Goal: Task Accomplishment & Management: Manage account settings

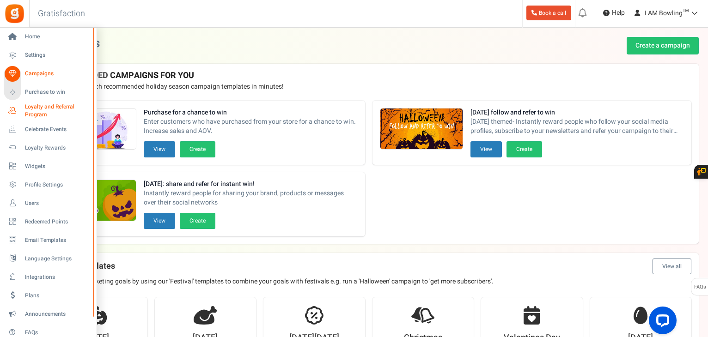
click at [51, 109] on span "Loyalty and Referral Program" at bounding box center [58, 111] width 67 height 16
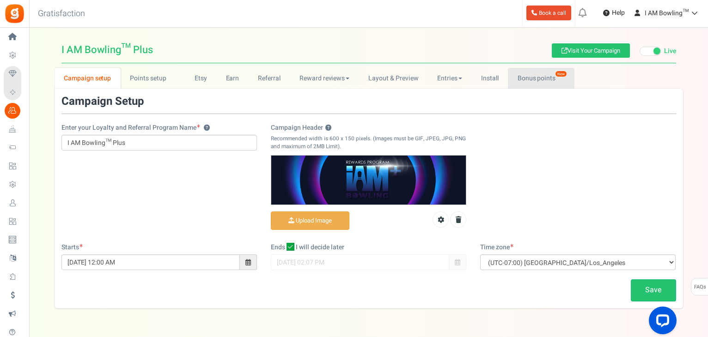
click at [539, 73] on link "Bonus points New" at bounding box center [541, 78] width 66 height 21
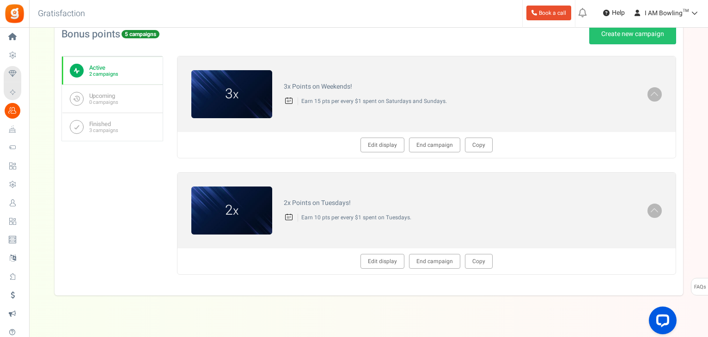
scroll to position [139, 0]
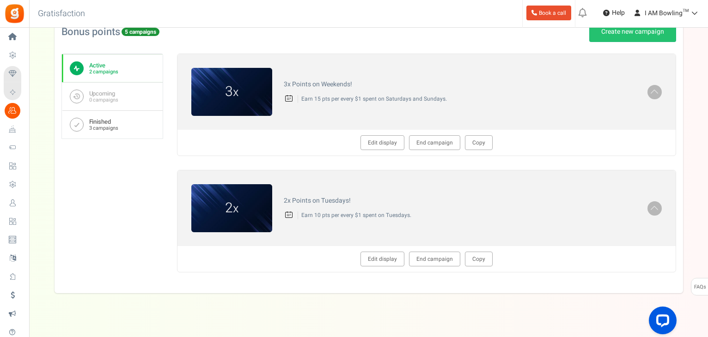
click at [100, 125] on small "3 campaigns" at bounding box center [103, 128] width 29 height 6
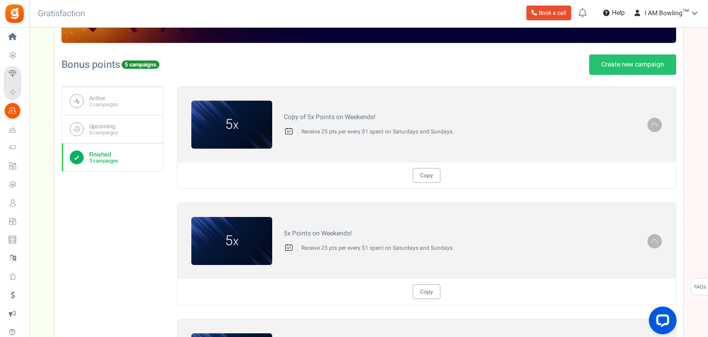
scroll to position [92, 0]
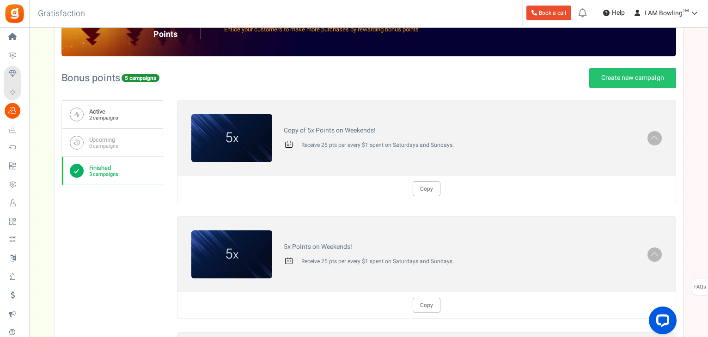
click at [96, 112] on b "Active" at bounding box center [103, 111] width 29 height 7
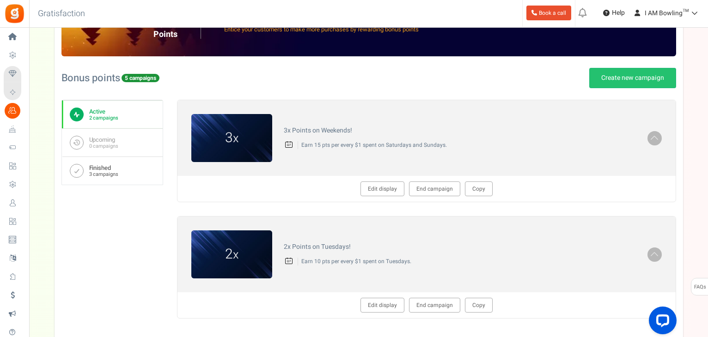
click at [116, 168] on b "Finished" at bounding box center [103, 167] width 29 height 7
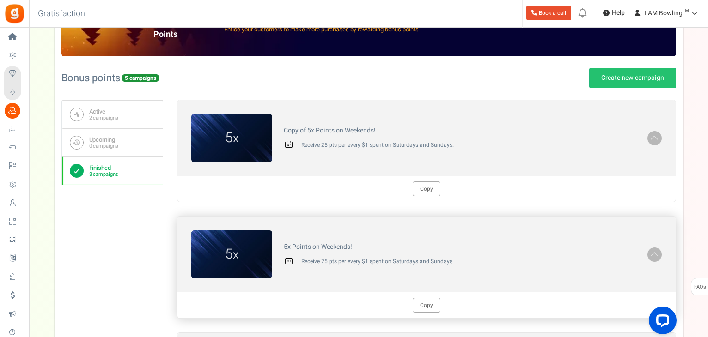
click at [653, 253] on span at bounding box center [654, 254] width 9 height 11
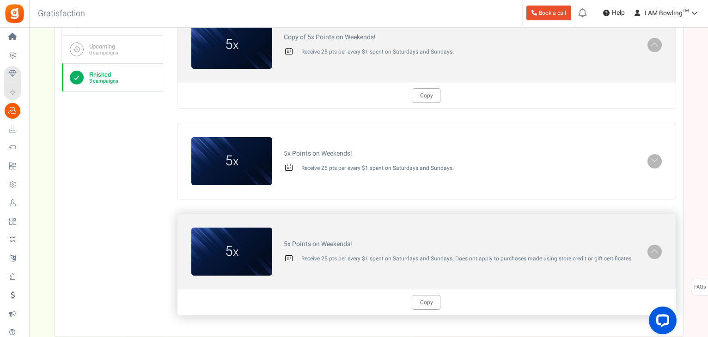
scroll to position [185, 0]
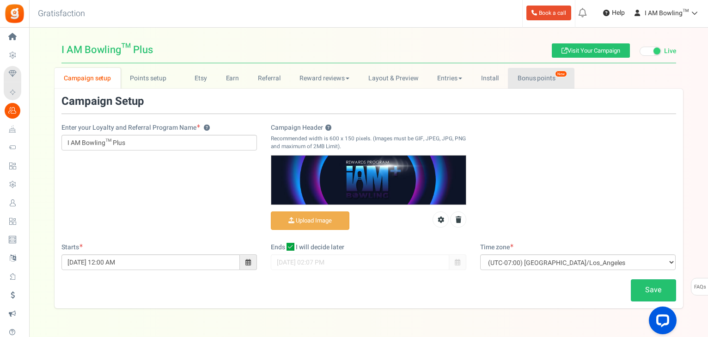
click at [549, 75] on link "Bonus points New" at bounding box center [541, 78] width 66 height 21
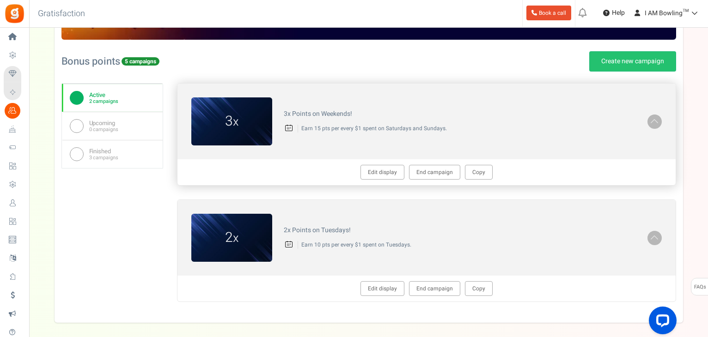
scroll to position [139, 0]
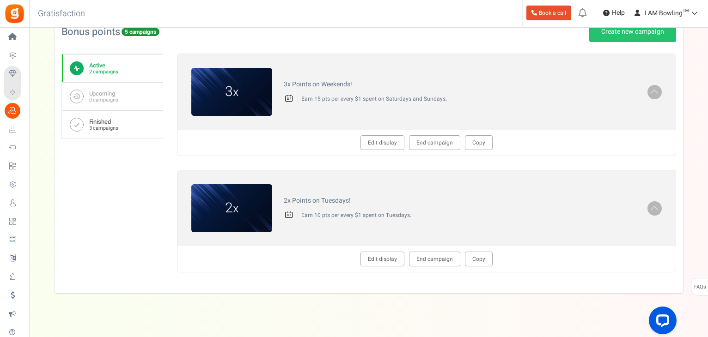
click at [110, 123] on b "Finished" at bounding box center [103, 121] width 29 height 7
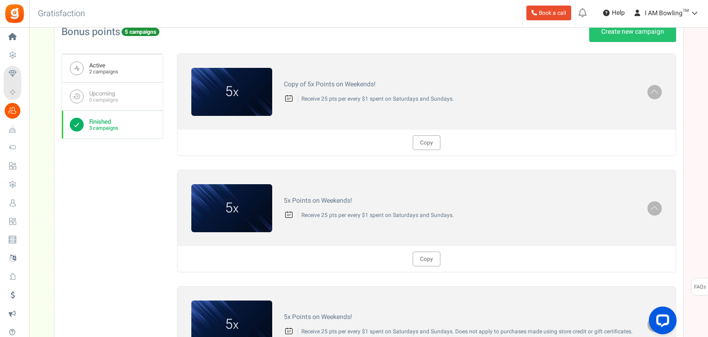
click at [100, 72] on small "2 campaigns" at bounding box center [103, 72] width 29 height 6
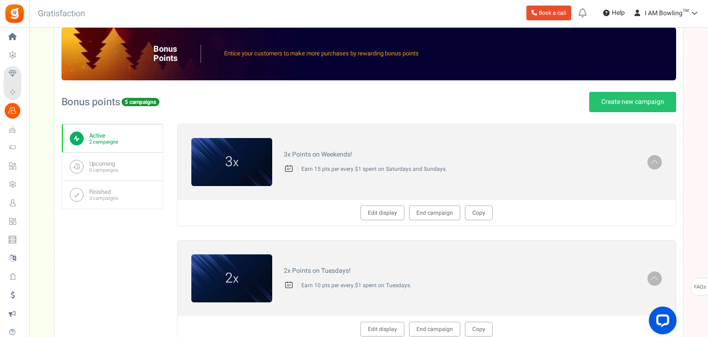
scroll to position [0, 0]
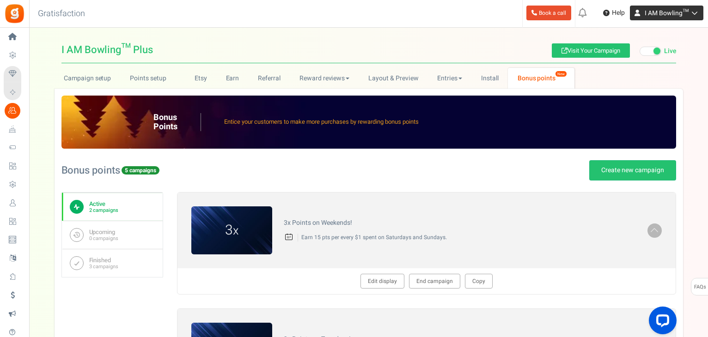
click at [673, 15] on span "I AM Bowling™" at bounding box center [667, 13] width 44 height 10
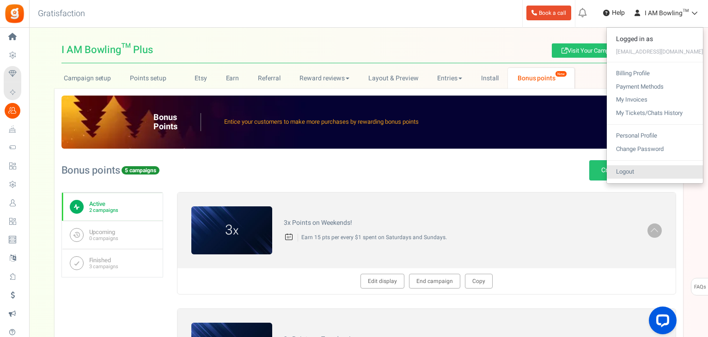
click at [634, 173] on link "Logout" at bounding box center [655, 171] width 96 height 13
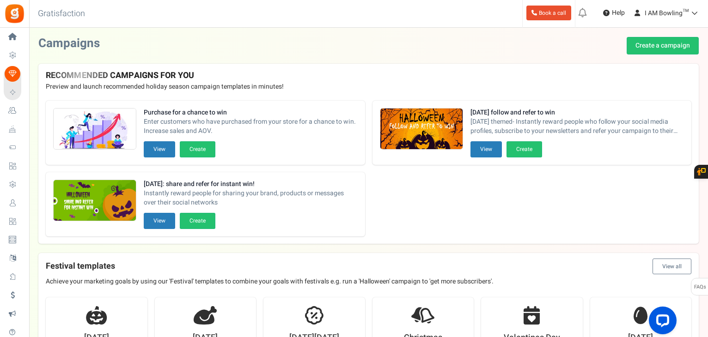
scroll to position [865, 0]
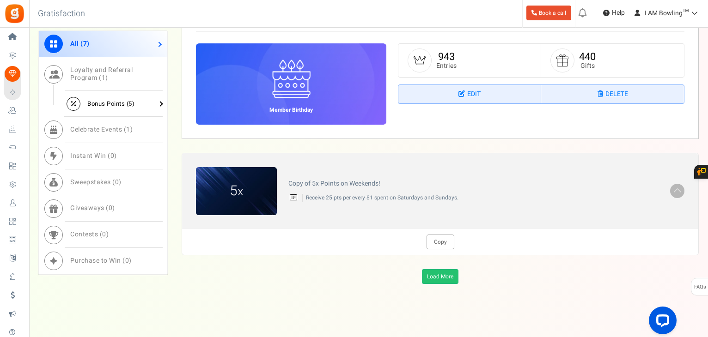
click at [121, 102] on span "Bonus Points ( 5 )" at bounding box center [110, 103] width 47 height 9
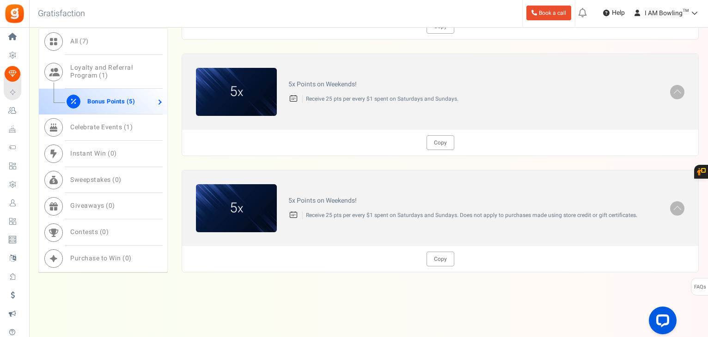
scroll to position [774, 0]
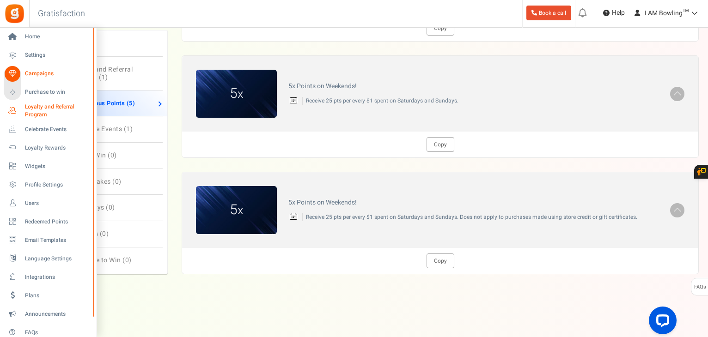
click at [39, 108] on span "Loyalty and Referral Program" at bounding box center [58, 111] width 67 height 16
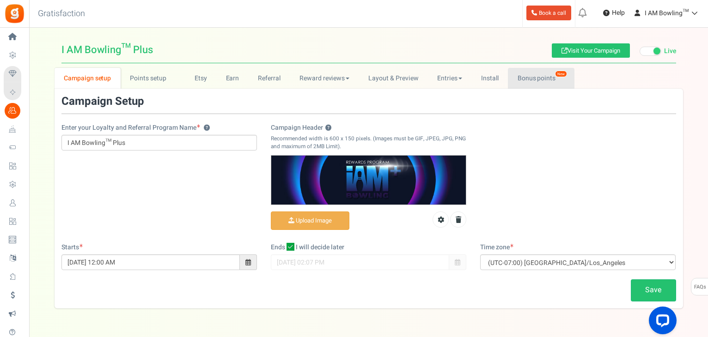
click at [568, 73] on link "Bonus points New" at bounding box center [541, 78] width 66 height 21
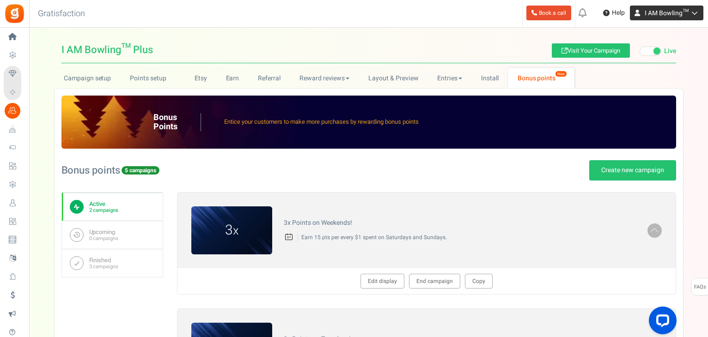
click at [672, 13] on span "I AM Bowling™" at bounding box center [667, 13] width 44 height 10
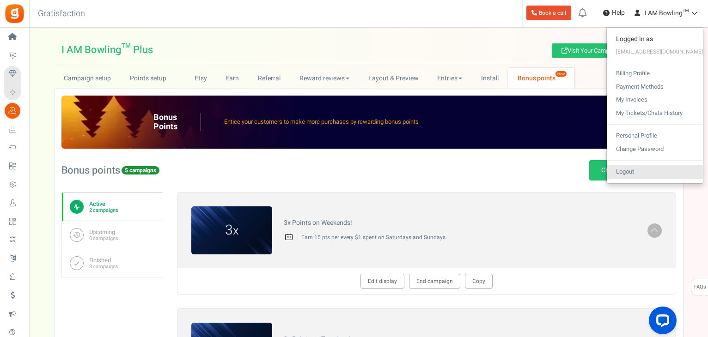
click at [634, 173] on link "Logout" at bounding box center [655, 171] width 96 height 13
